Goal: Use online tool/utility: Utilize a website feature to perform a specific function

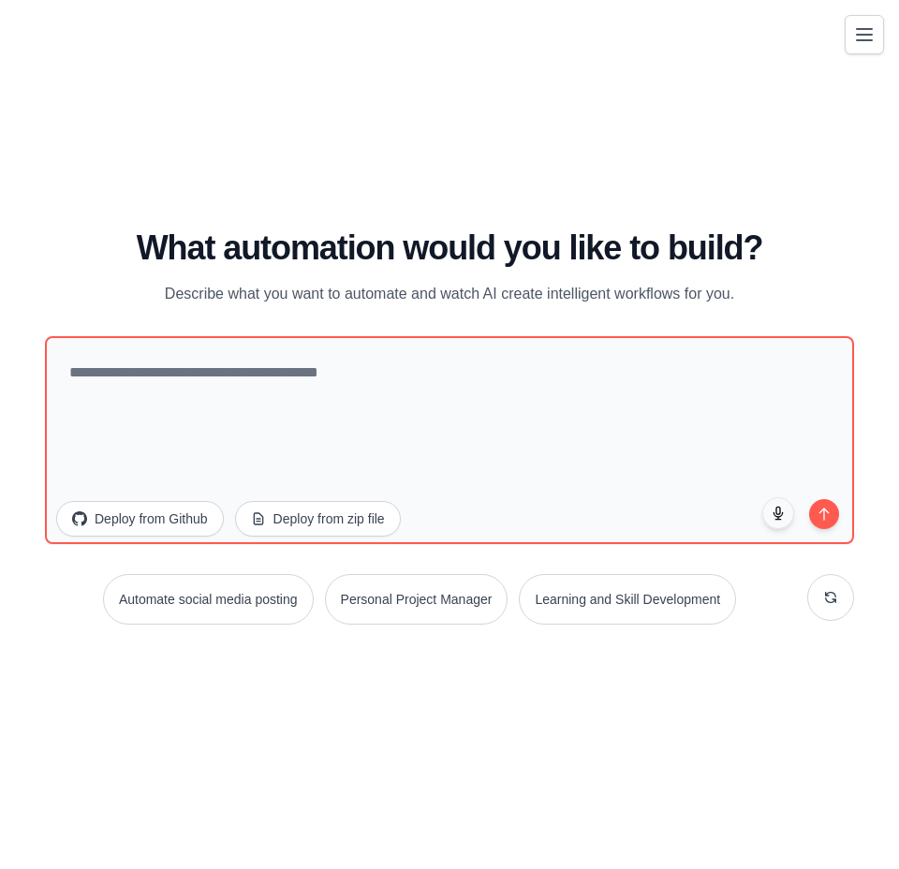
drag, startPoint x: 473, startPoint y: 316, endPoint x: 47, endPoint y: 267, distance: 428.9
click at [47, 267] on div "What automation would you like to build? Describe what you want to automate and…" at bounding box center [449, 267] width 809 height 77
copy p "Describe what you want to automate and watch AI create intelligent workflows fo…"
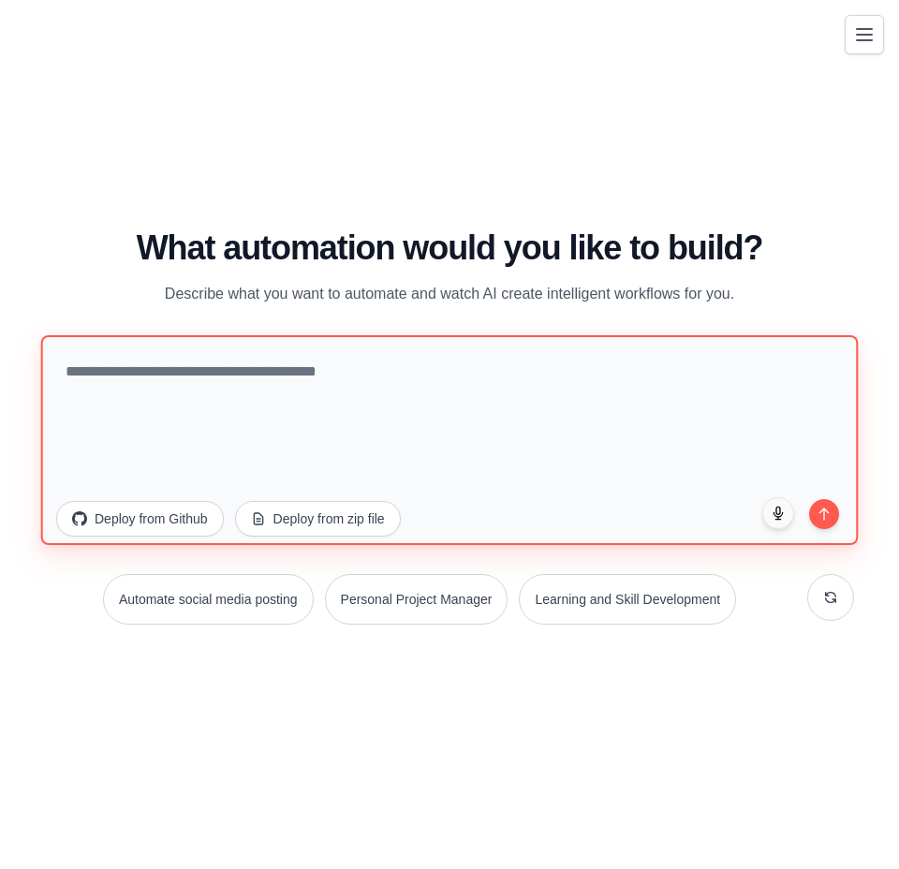
click at [243, 374] on textarea at bounding box center [450, 440] width 818 height 210
type textarea "*"
type textarea "**********"
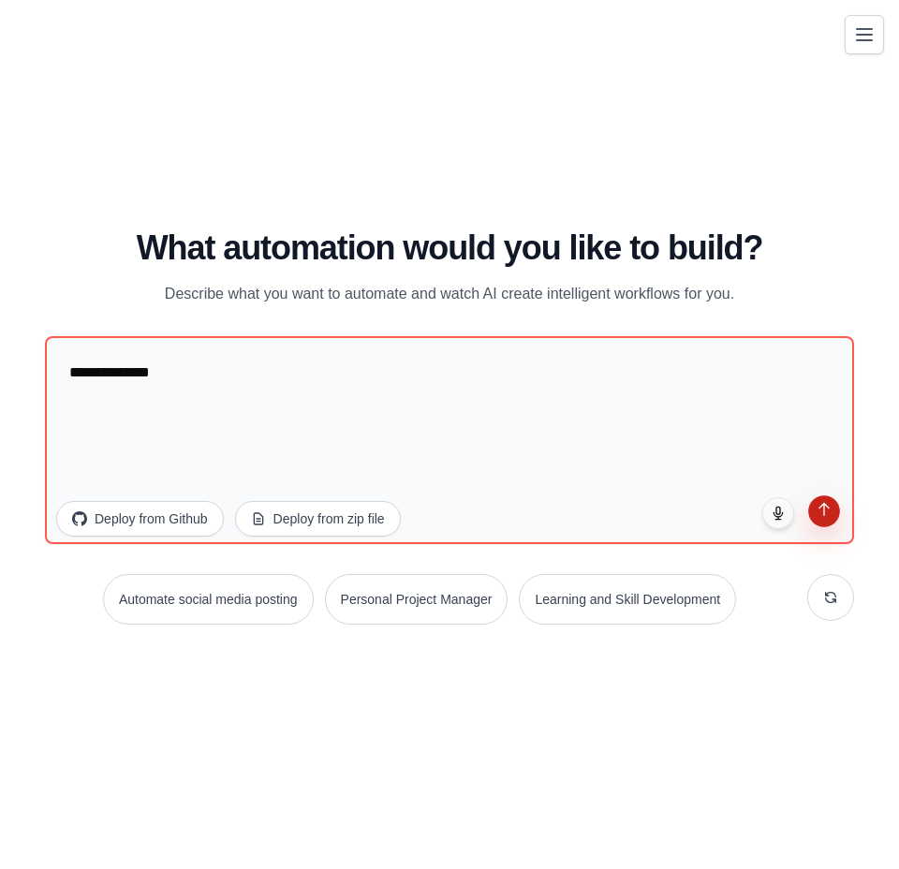
click at [829, 527] on button "submit" at bounding box center [824, 511] width 32 height 32
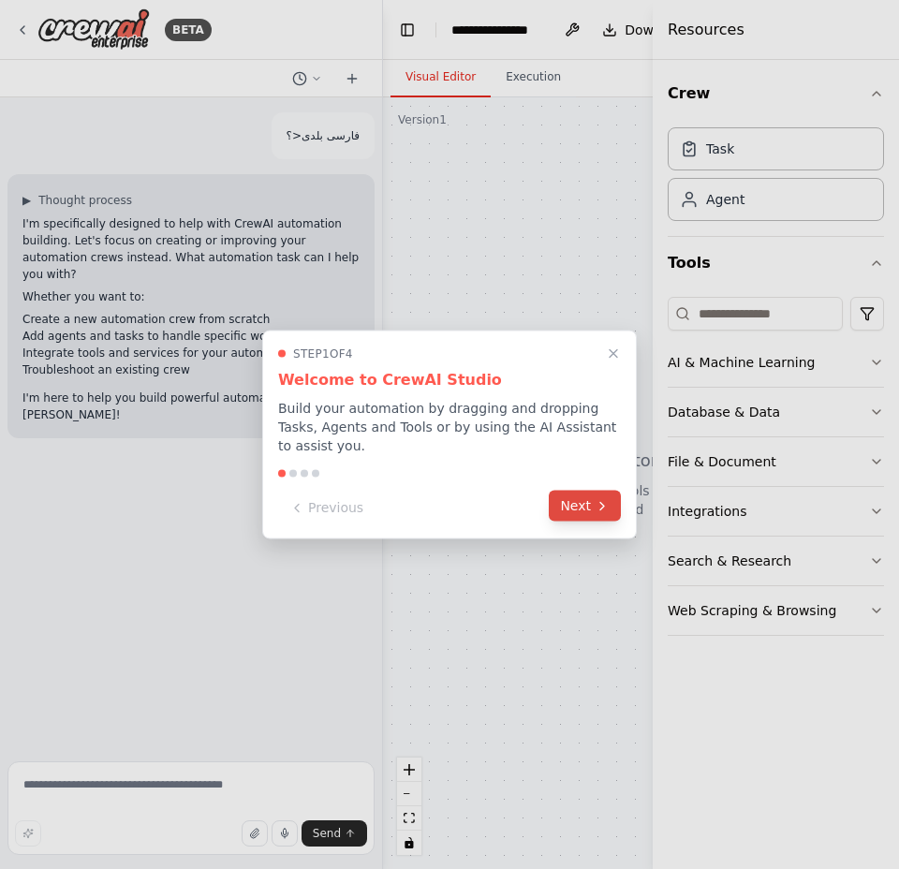
click at [561, 501] on button "Next" at bounding box center [585, 506] width 72 height 31
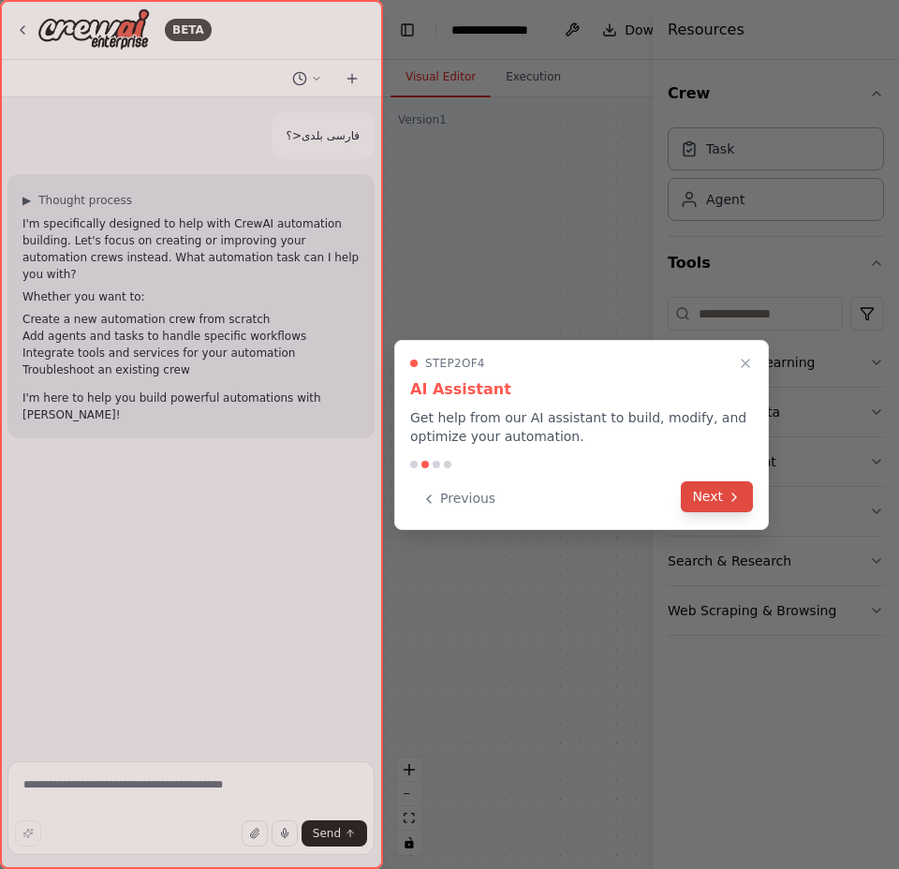
click at [697, 506] on button "Next" at bounding box center [717, 496] width 72 height 31
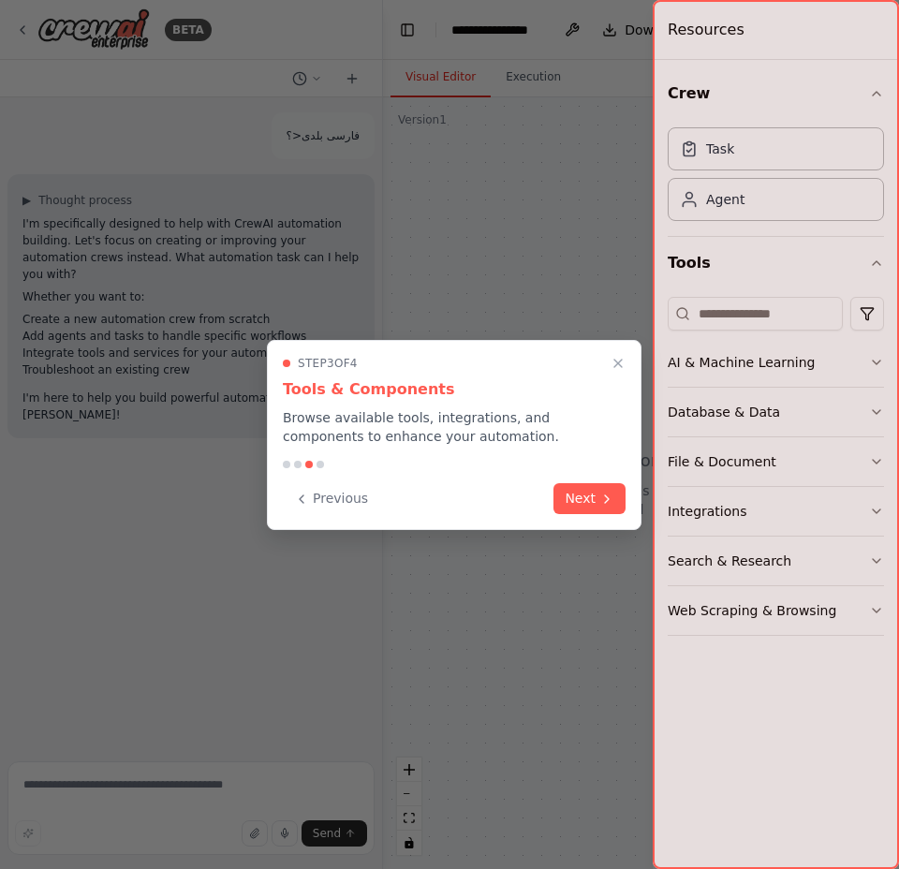
click at [619, 358] on button "Close walkthrough" at bounding box center [618, 363] width 22 height 22
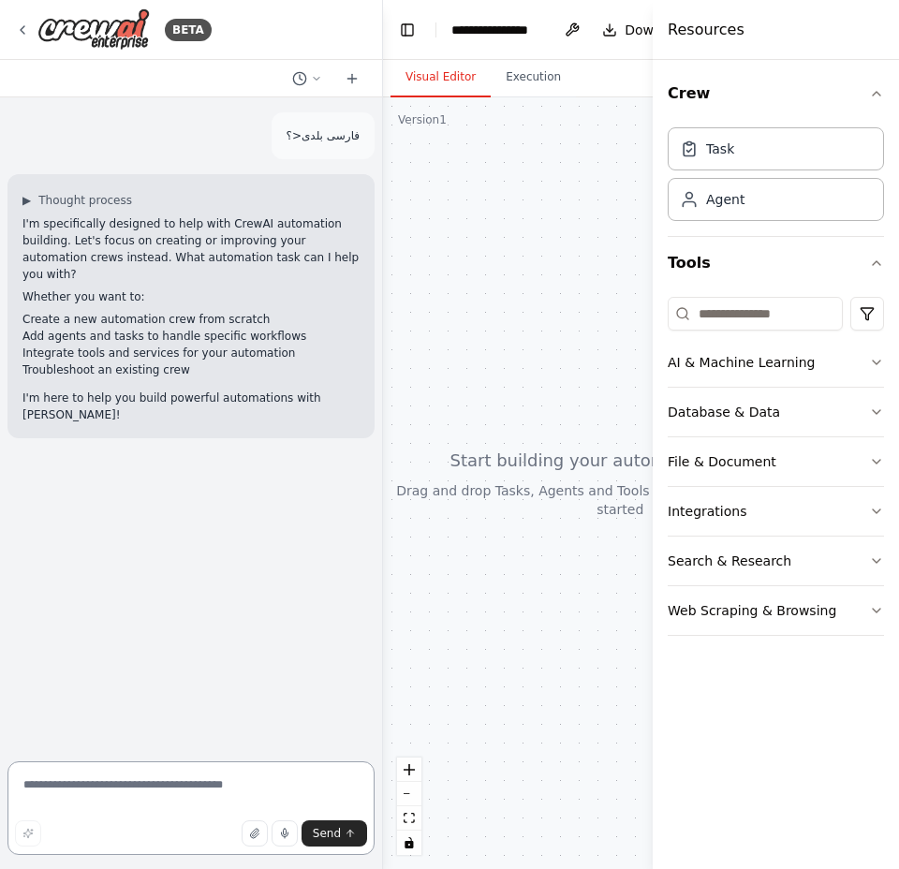
click at [126, 789] on textarea at bounding box center [190, 808] width 367 height 94
type textarea "**********"
click at [789, 617] on div "Web Scraping & Browsing" at bounding box center [752, 610] width 169 height 19
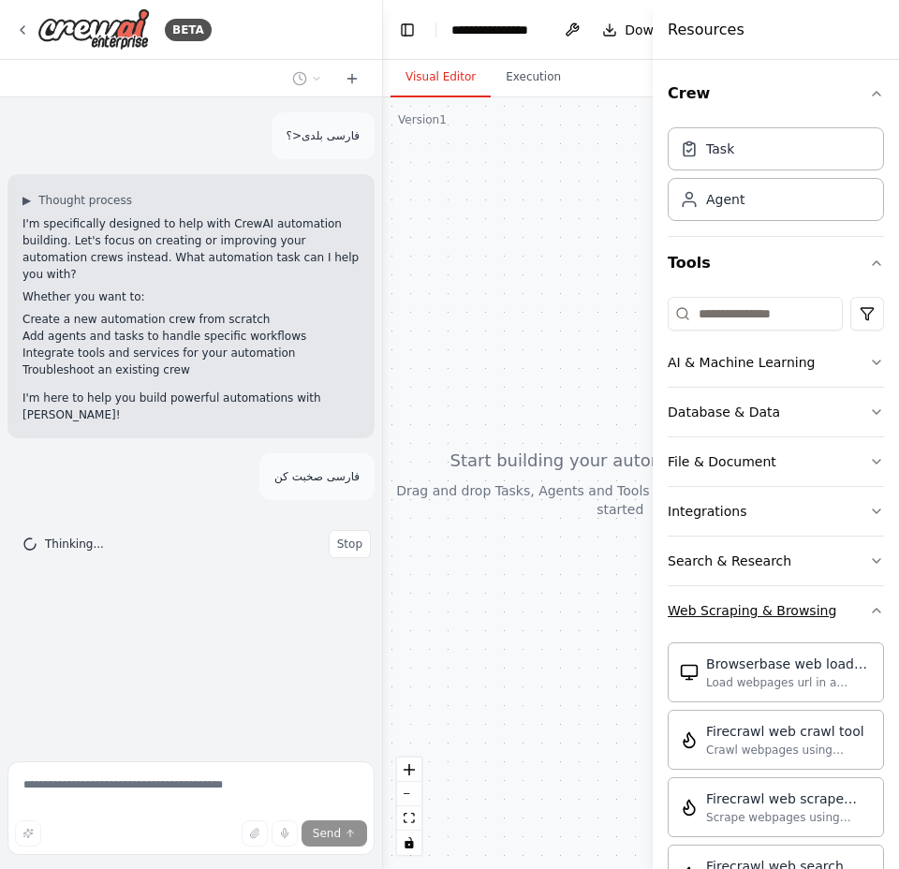
click at [780, 611] on div "Web Scraping & Browsing" at bounding box center [752, 610] width 169 height 19
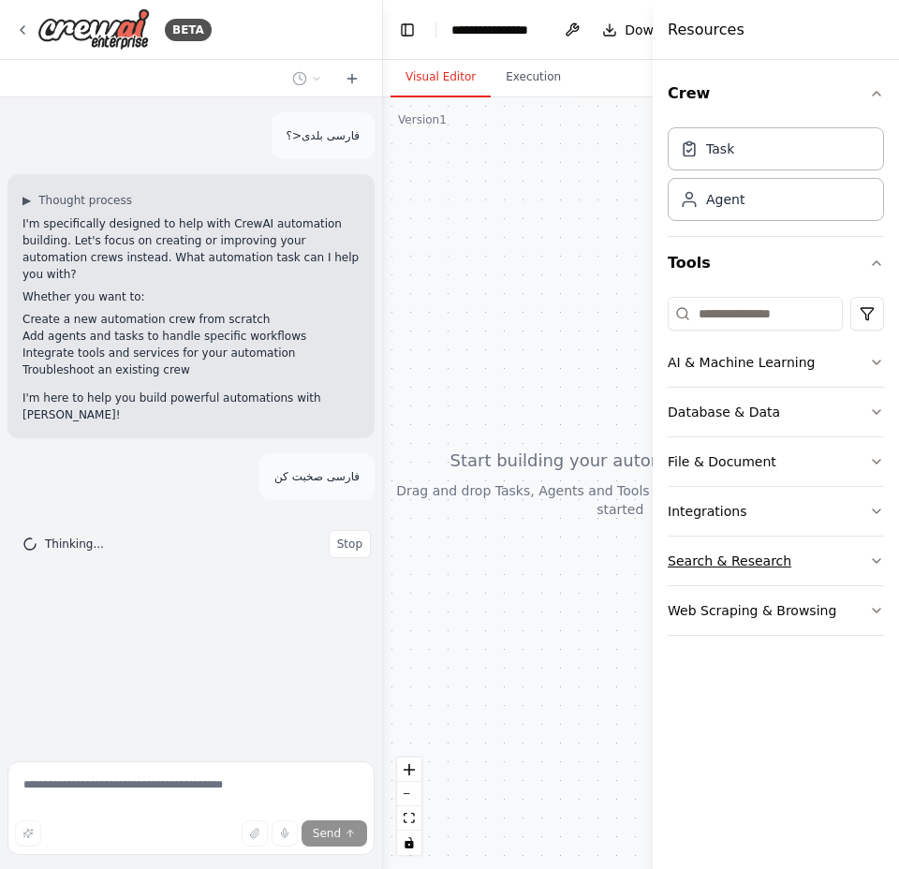
click at [755, 567] on div "Search & Research" at bounding box center [730, 561] width 124 height 19
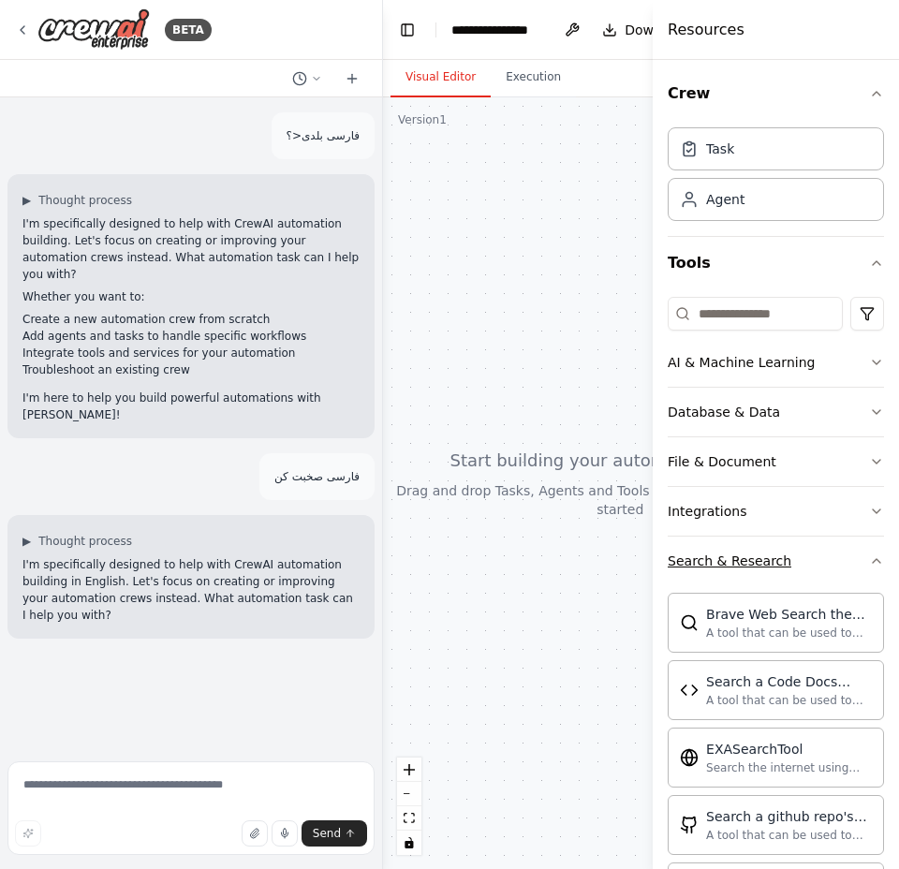
click at [722, 560] on div "Search & Research" at bounding box center [730, 561] width 124 height 19
